Goal: Task Accomplishment & Management: Manage account settings

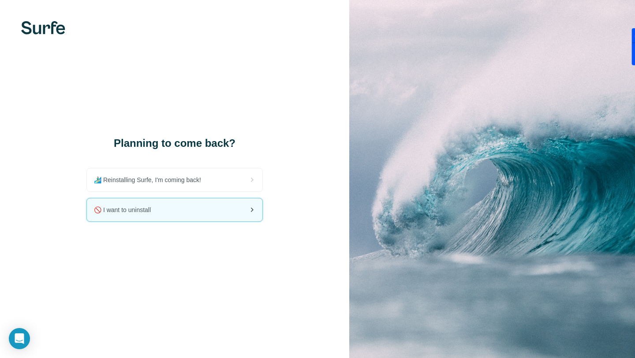
click at [189, 217] on div "🚫 I want to uninstall" at bounding box center [175, 209] width 176 height 23
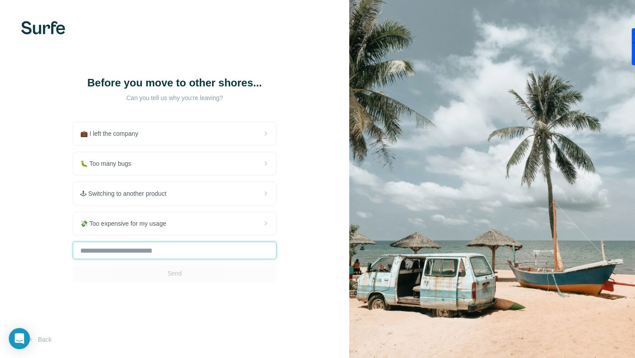
click at [189, 259] on input "text" at bounding box center [175, 251] width 204 height 18
type input "**********"
click at [143, 275] on button "Send" at bounding box center [175, 274] width 204 height 18
